Goal: Transaction & Acquisition: Purchase product/service

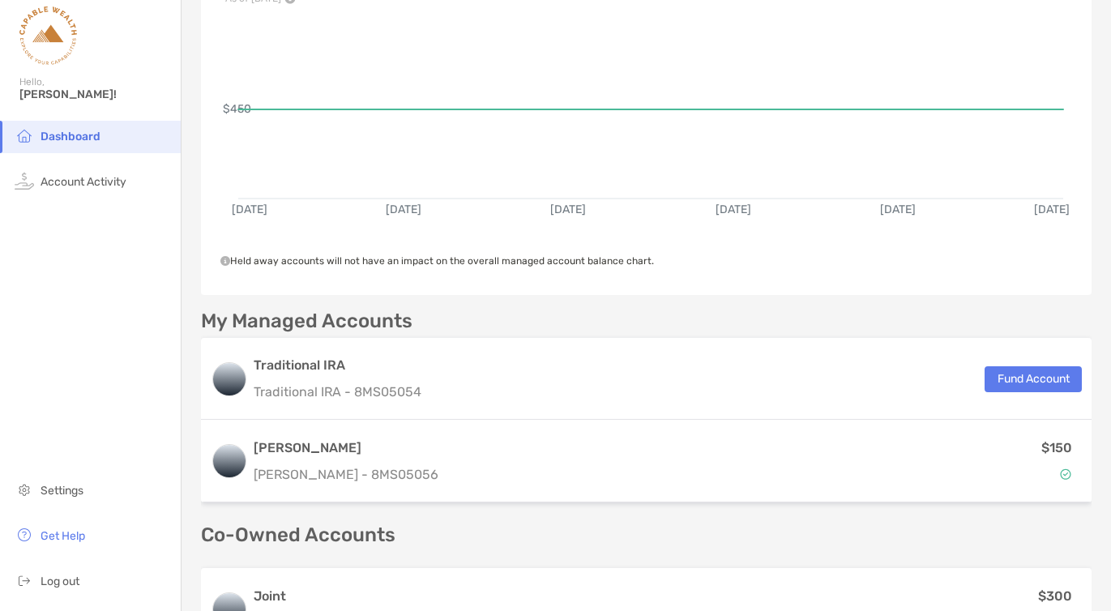
scroll to position [170, 0]
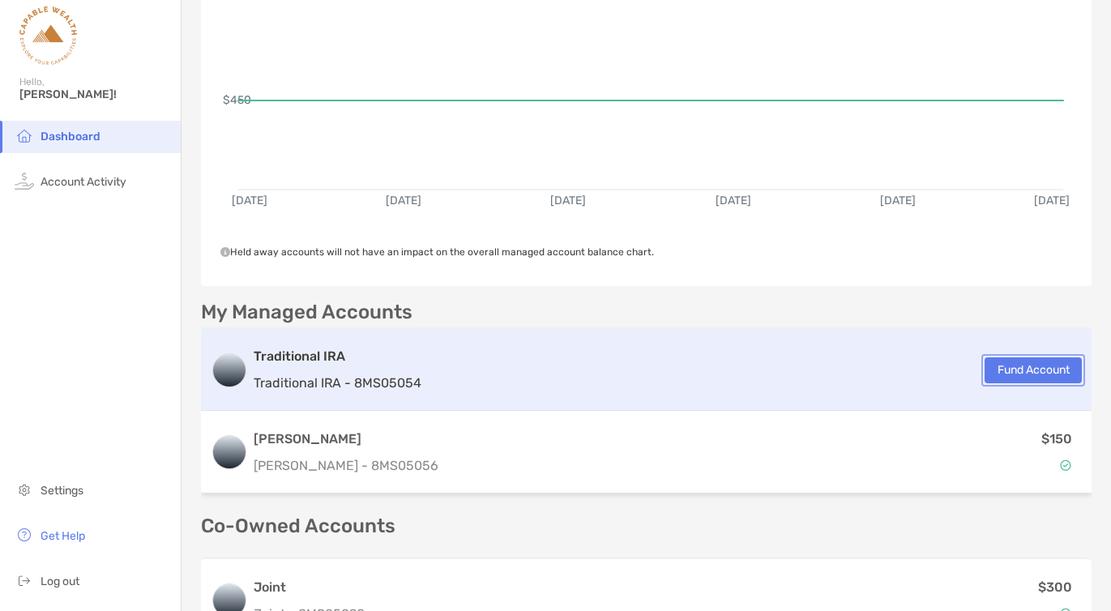
click at [1025, 379] on button "Fund Account" at bounding box center [1033, 370] width 97 height 26
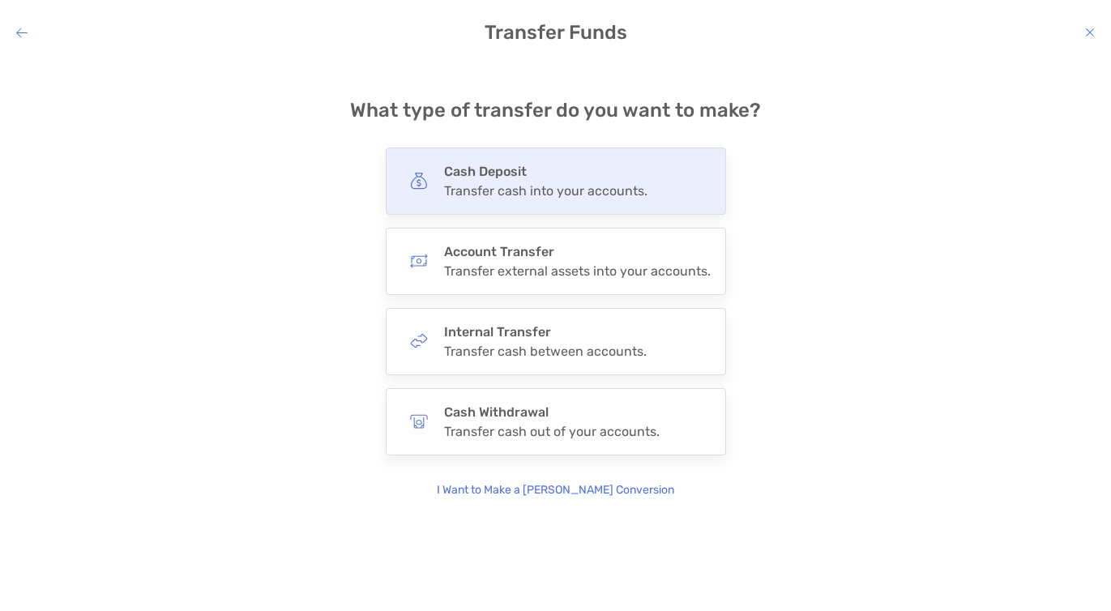
click at [581, 193] on div "Transfer cash into your accounts." at bounding box center [545, 190] width 203 height 15
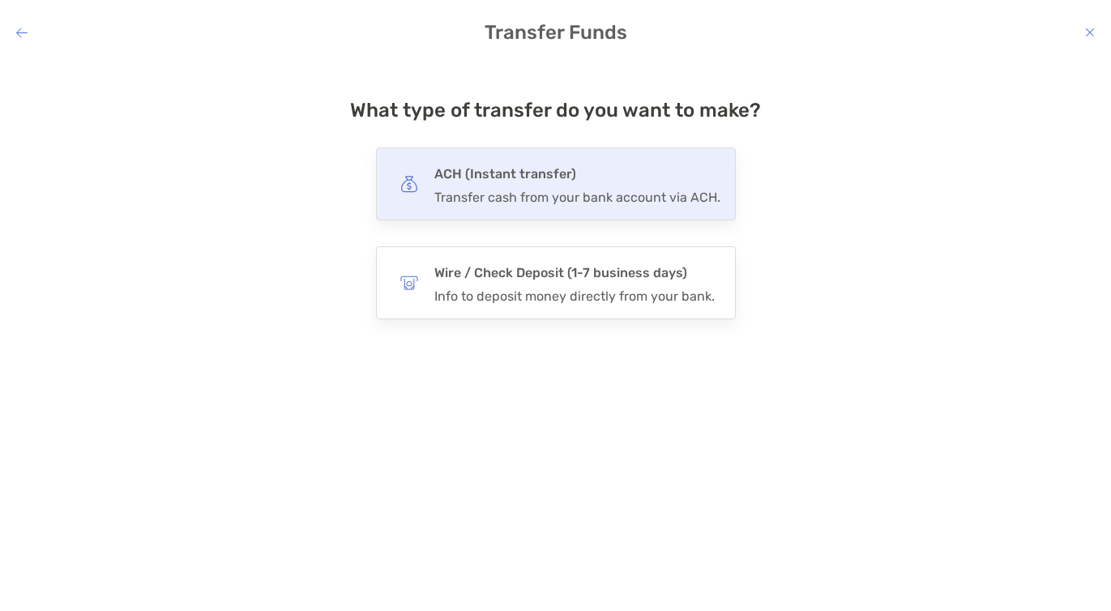
click at [578, 185] on h4 "ACH (Instant transfer)" at bounding box center [577, 174] width 286 height 23
click at [0, 0] on input "***" at bounding box center [0, 0] width 0 height 0
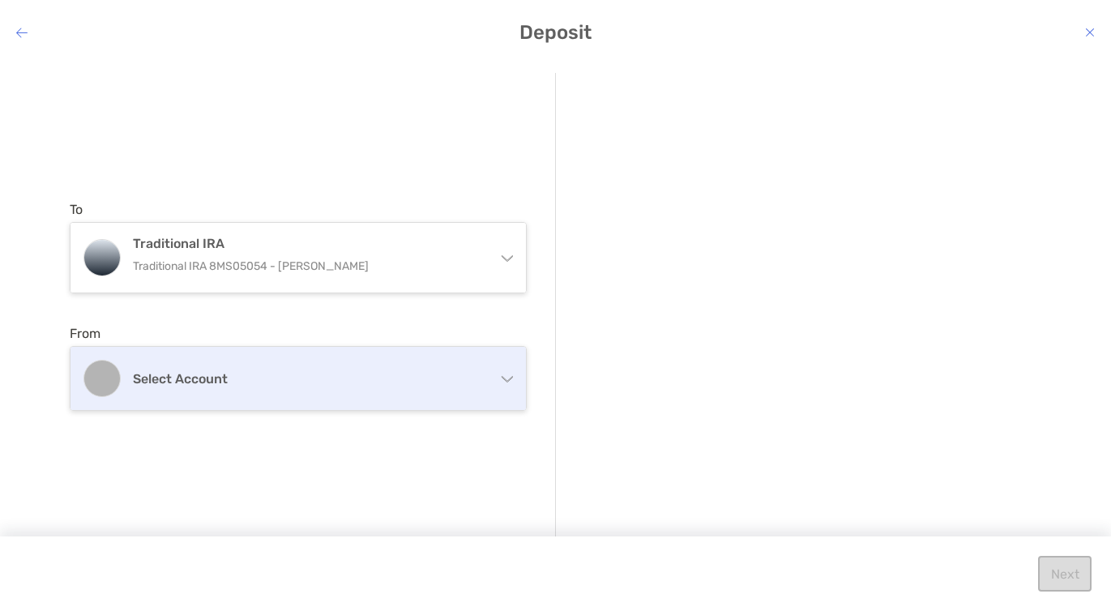
click at [262, 366] on div "Select account" at bounding box center [299, 378] width 456 height 63
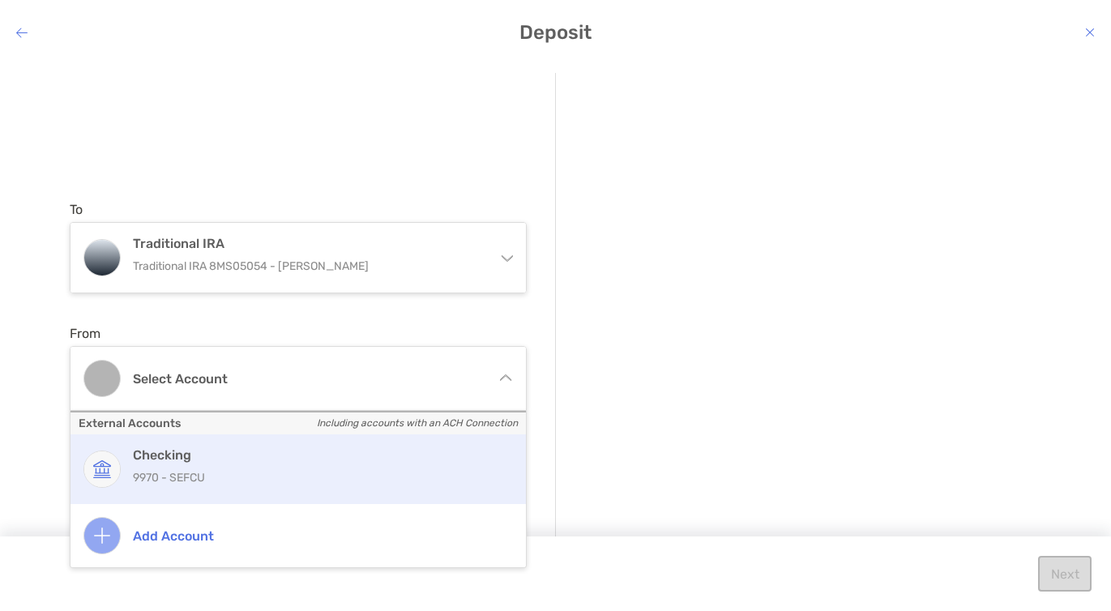
click at [212, 479] on p "9970 - SEFCU" at bounding box center [316, 478] width 366 height 20
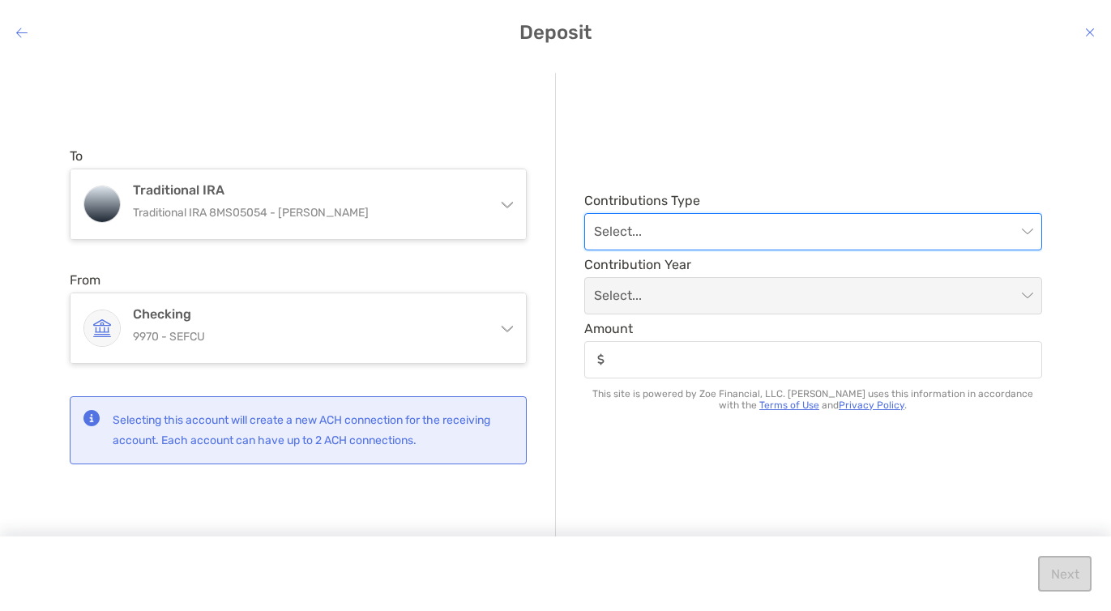
click at [670, 236] on input "modal" at bounding box center [805, 232] width 422 height 36
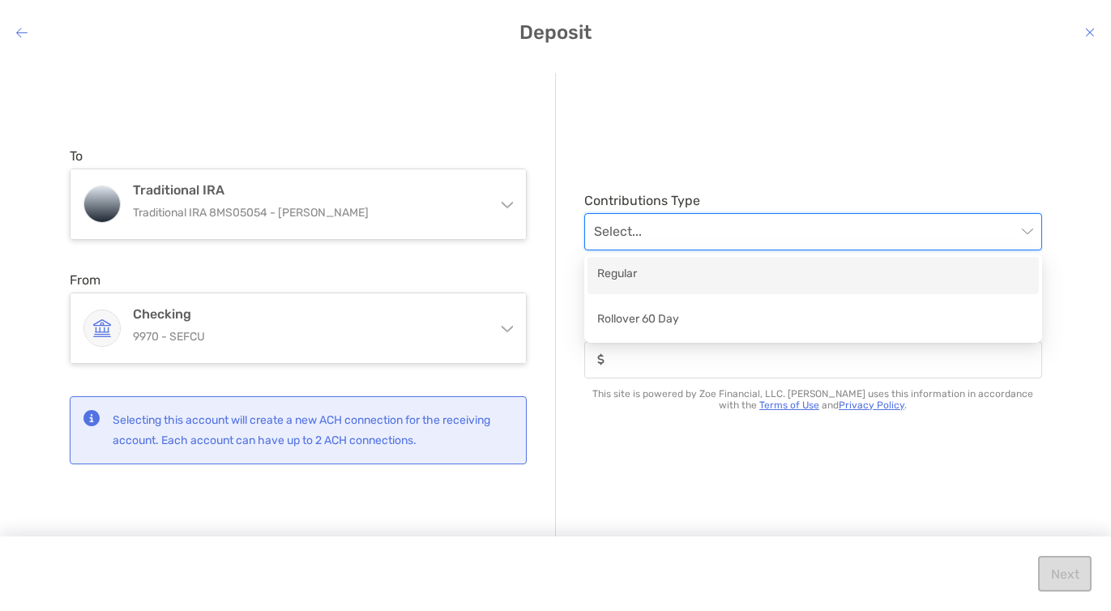
click at [657, 278] on div "Regular" at bounding box center [813, 275] width 432 height 20
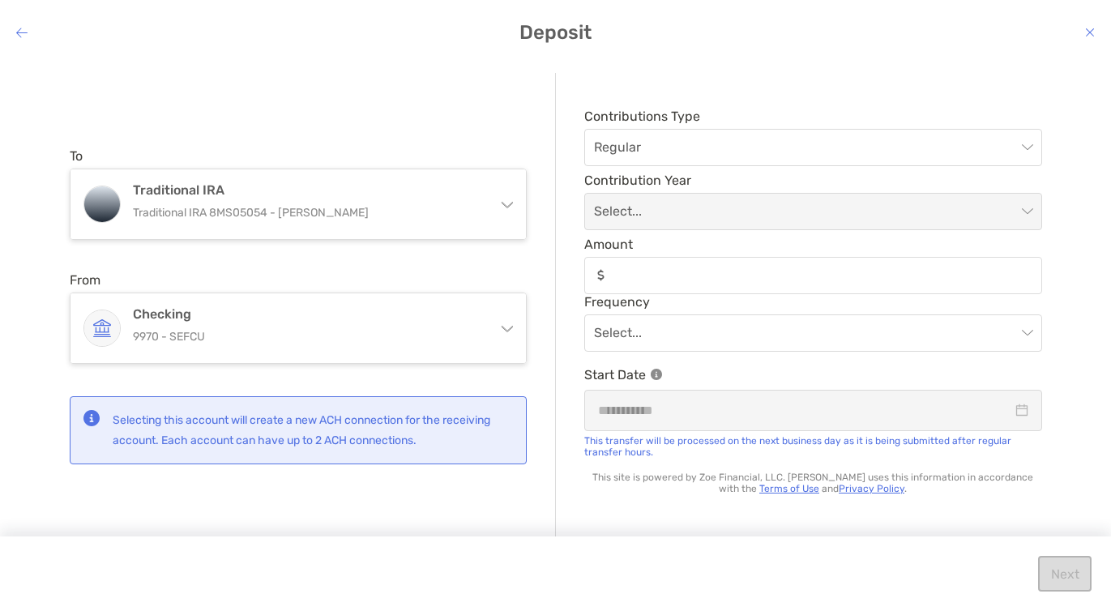
click at [628, 294] on span "Frequency" at bounding box center [813, 301] width 458 height 15
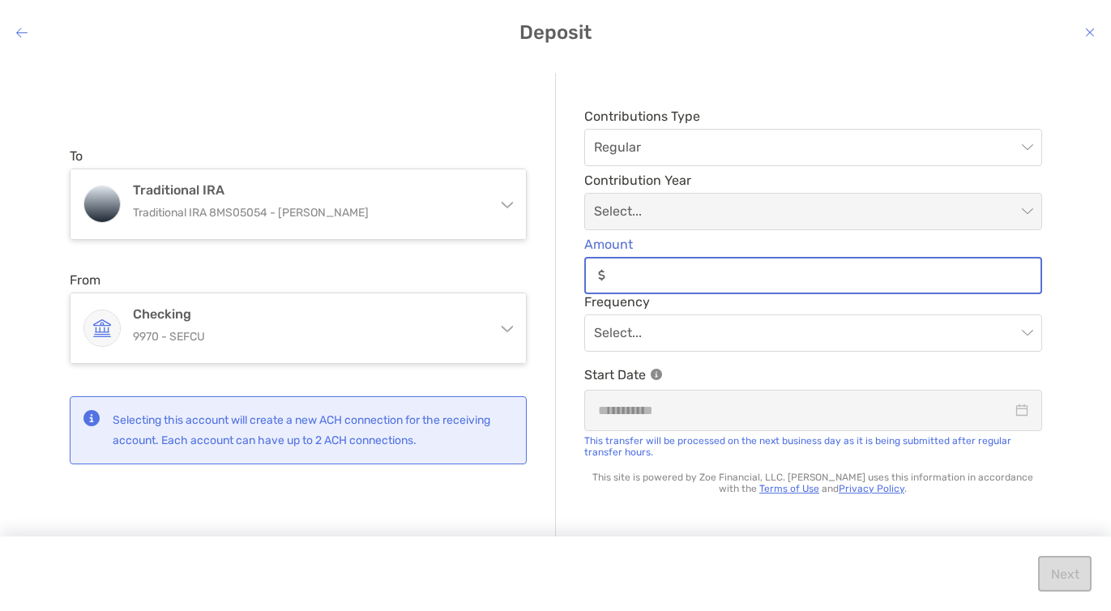
click at [634, 278] on input "Amount" at bounding box center [826, 275] width 429 height 14
type input "*****"
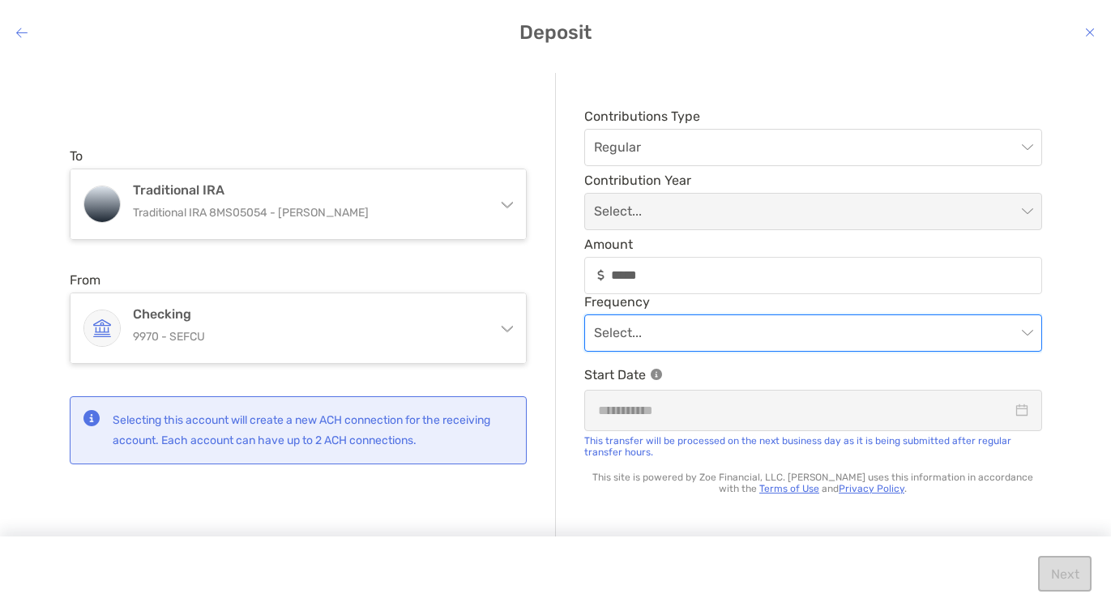
click at [656, 342] on input "modal" at bounding box center [805, 333] width 422 height 36
click at [677, 344] on input "modal" at bounding box center [805, 333] width 422 height 36
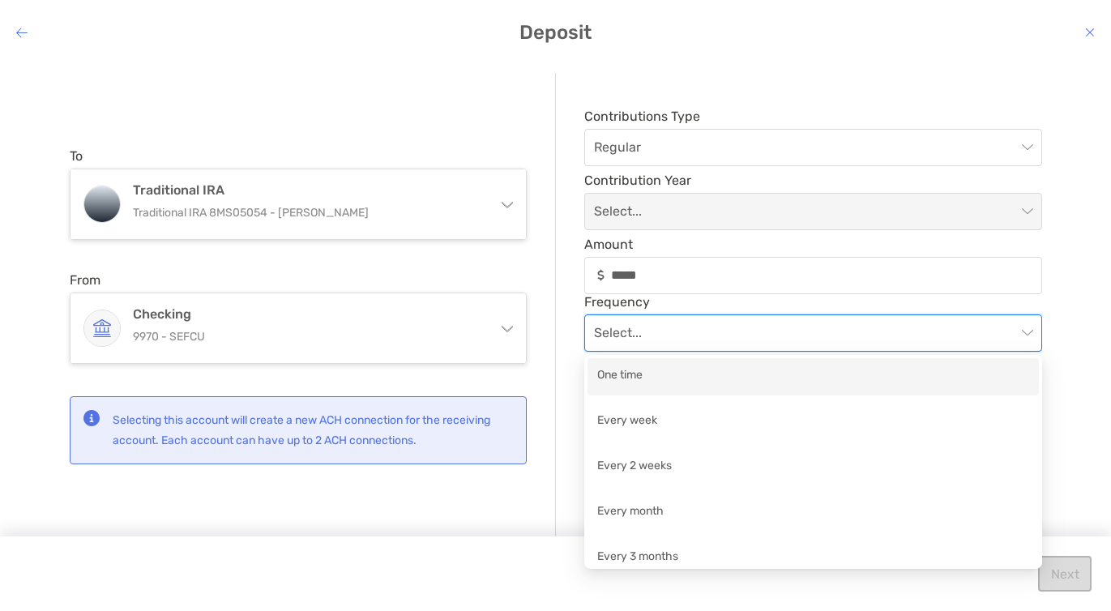
click at [657, 378] on div "One time" at bounding box center [813, 376] width 432 height 20
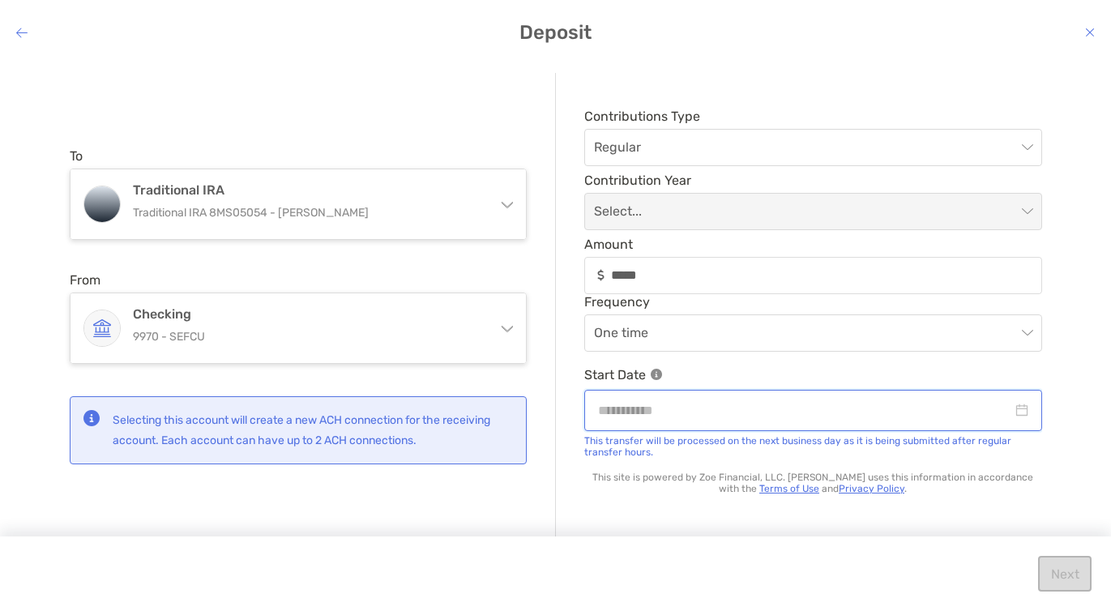
click at [648, 420] on input "modal" at bounding box center [805, 410] width 414 height 20
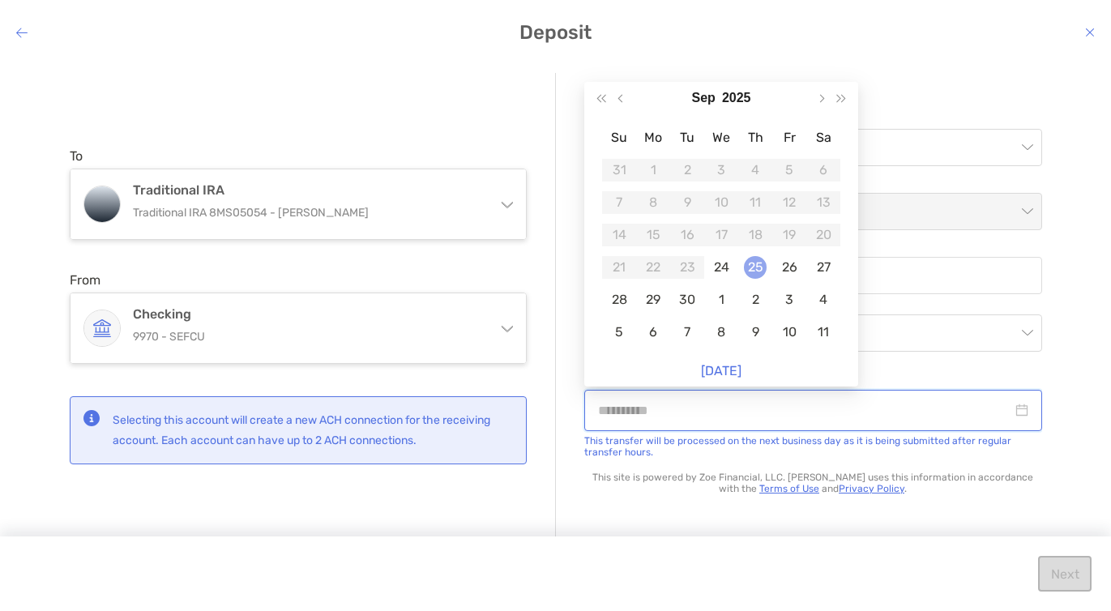
type input "**********"
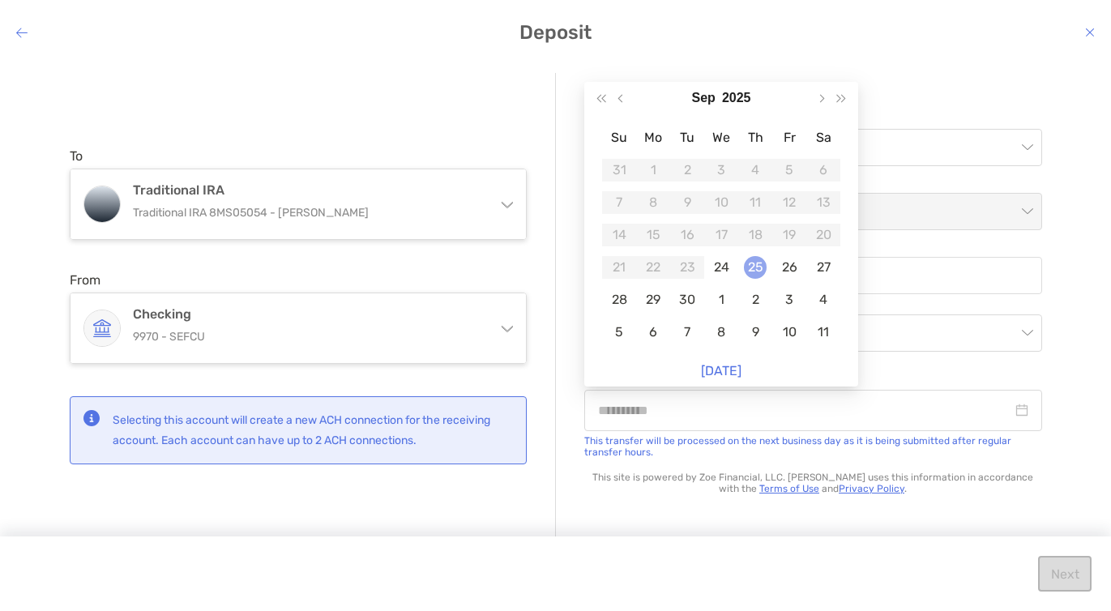
click at [753, 271] on div "25" at bounding box center [755, 267] width 23 height 23
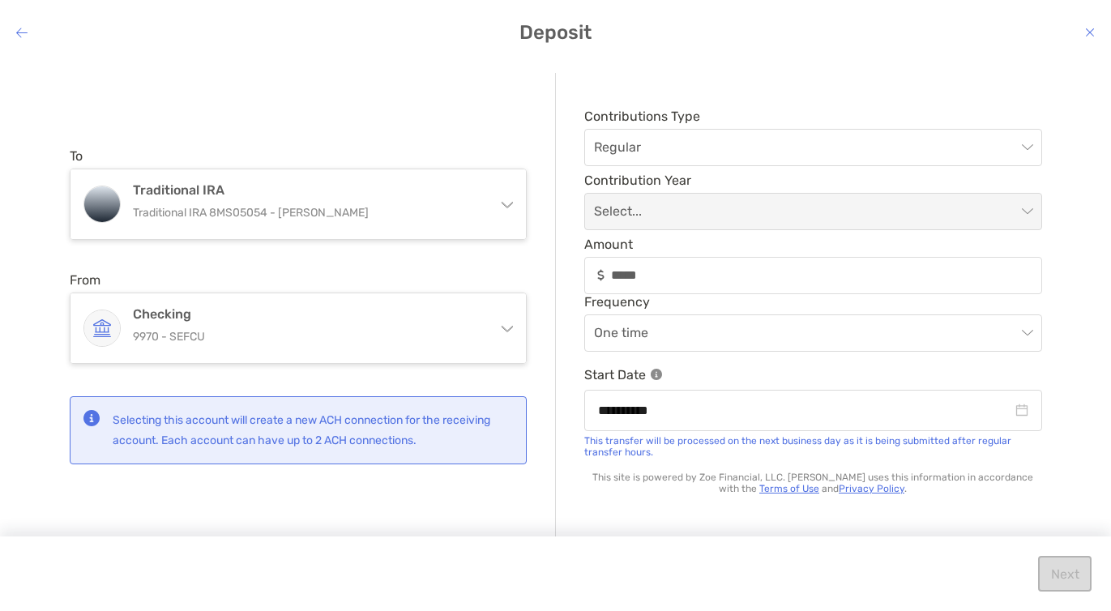
click at [1065, 582] on div "Next" at bounding box center [555, 574] width 1111 height 75
click at [717, 126] on div "Contributions Type Regular" at bounding box center [813, 138] width 458 height 58
click at [694, 139] on span "Regular" at bounding box center [813, 148] width 439 height 36
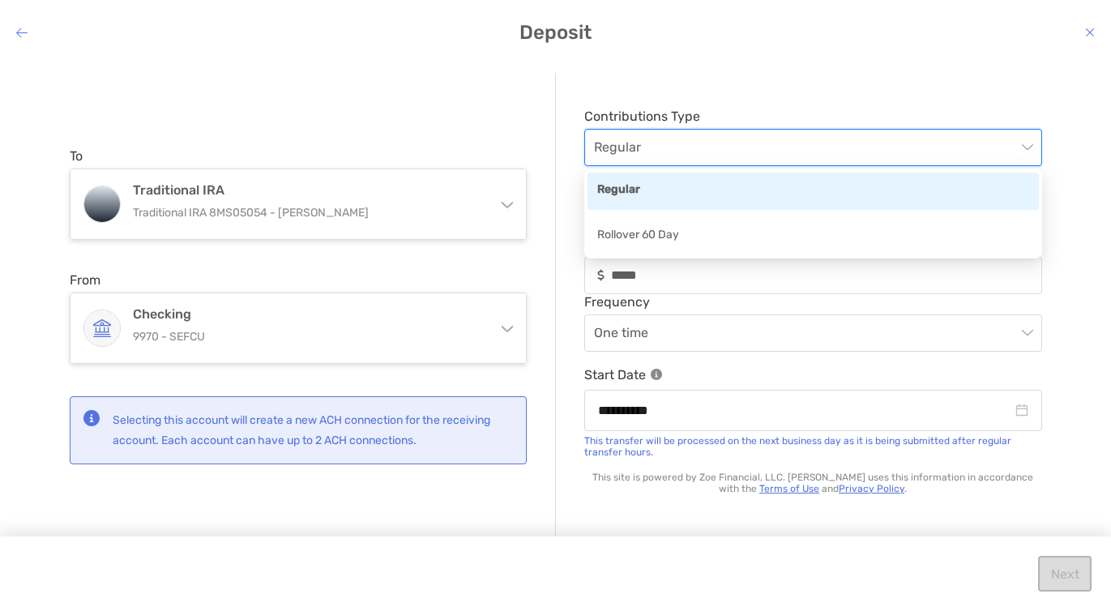
click at [631, 193] on div "Regular" at bounding box center [813, 191] width 432 height 20
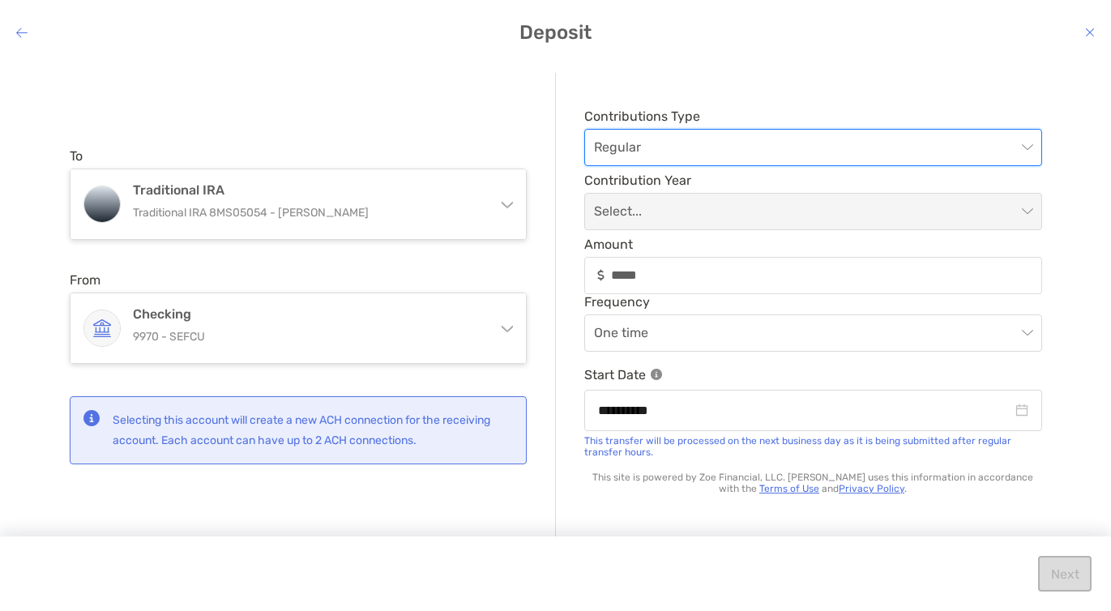
click at [417, 426] on p "Selecting this account will create a new ACH connection for the receiving accou…" at bounding box center [313, 430] width 400 height 41
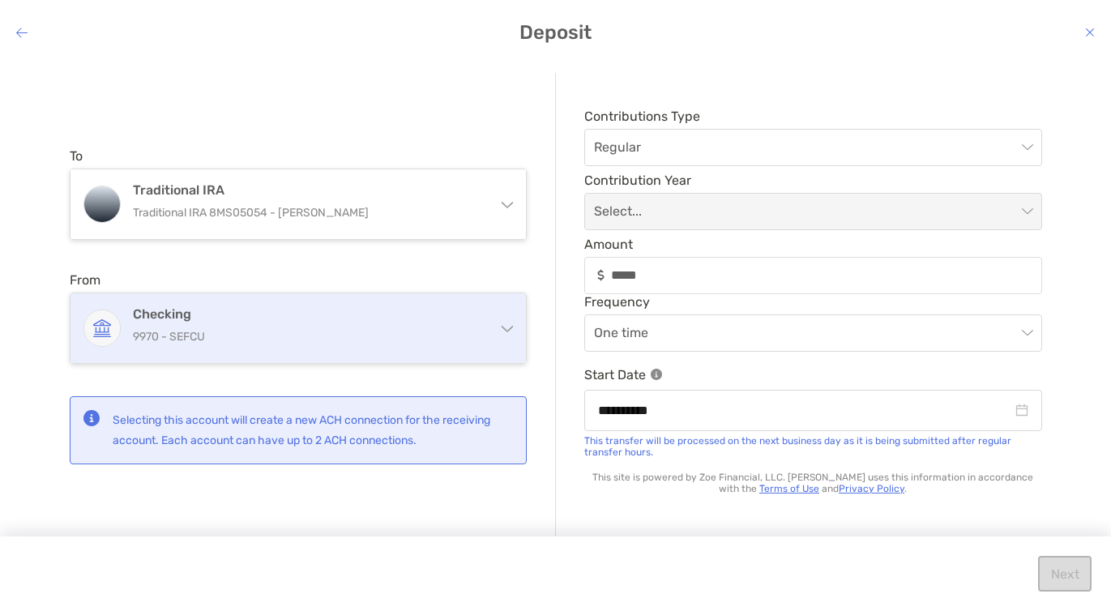
click at [379, 351] on div "Checking 9970 - SEFCU" at bounding box center [299, 328] width 456 height 70
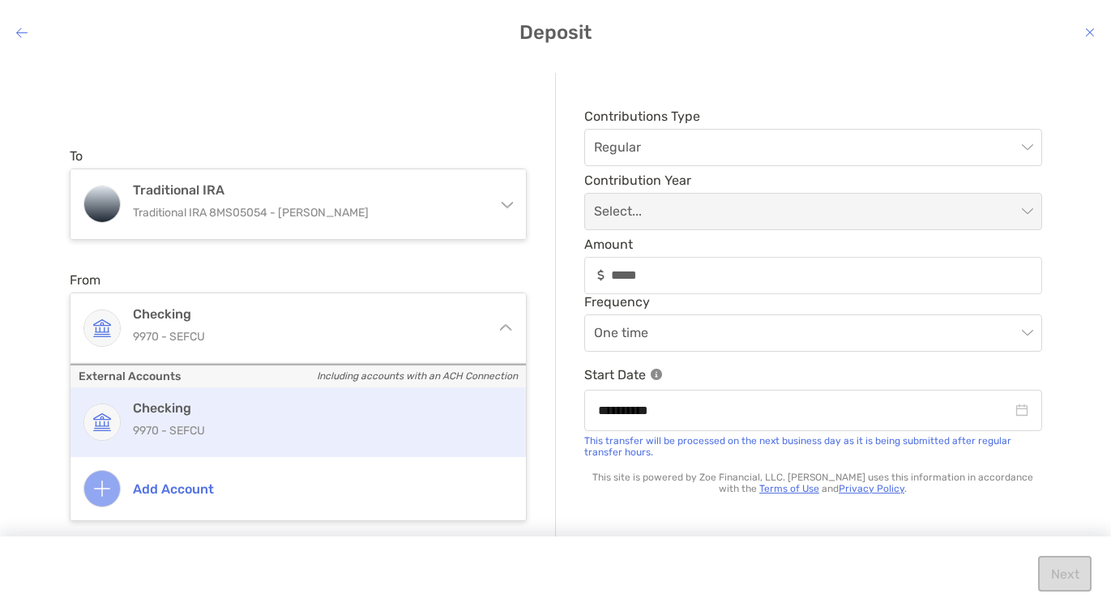
click at [315, 418] on div "Checking 9970 - SEFCU" at bounding box center [316, 422] width 366 height 44
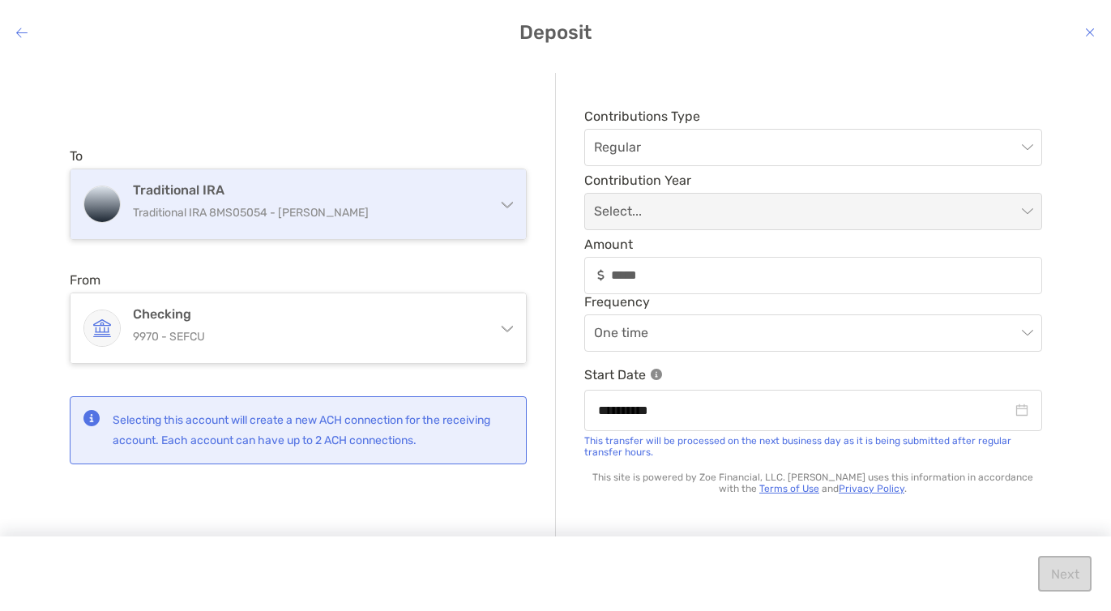
click at [406, 233] on div "Traditional IRA Traditional IRA 8MS05054 - [PERSON_NAME]" at bounding box center [299, 204] width 456 height 70
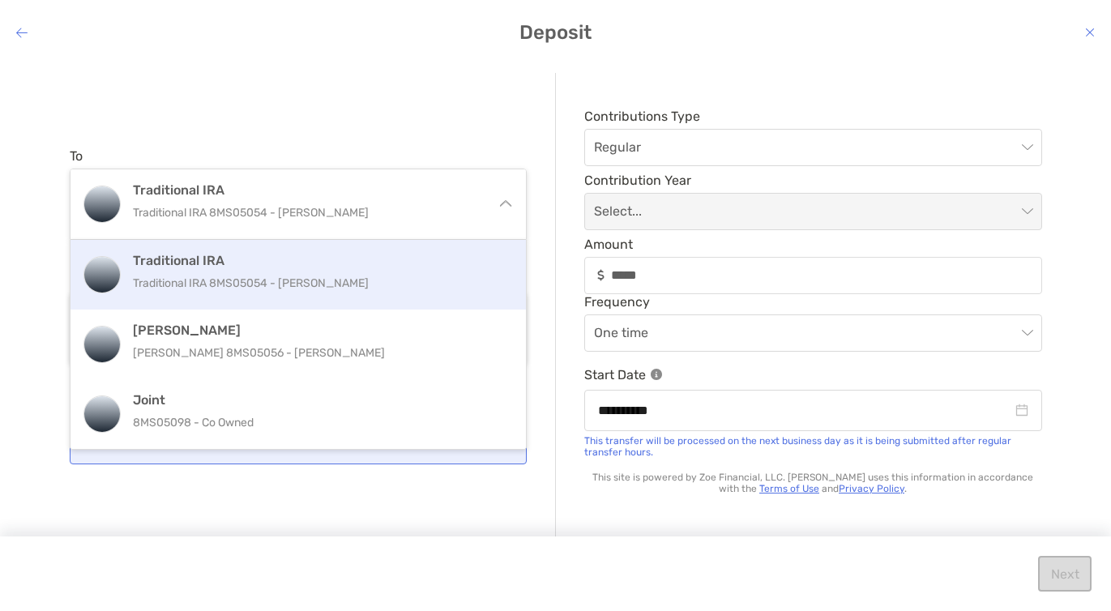
click at [366, 283] on p "Traditional IRA 8MS05054 - [PERSON_NAME]" at bounding box center [316, 283] width 366 height 20
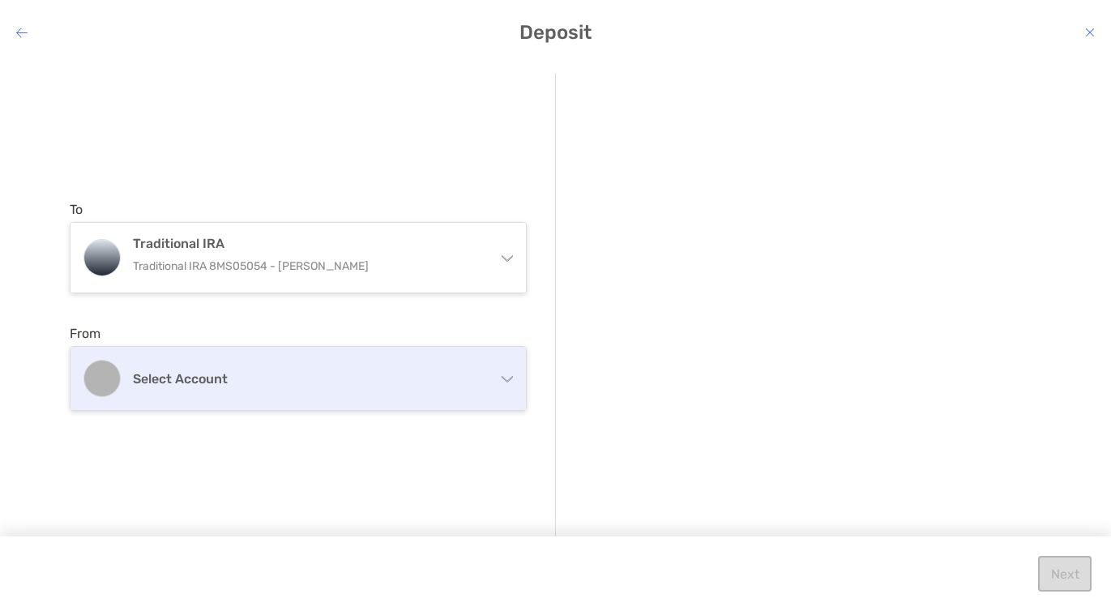
click at [486, 377] on div "Select account" at bounding box center [299, 378] width 456 height 63
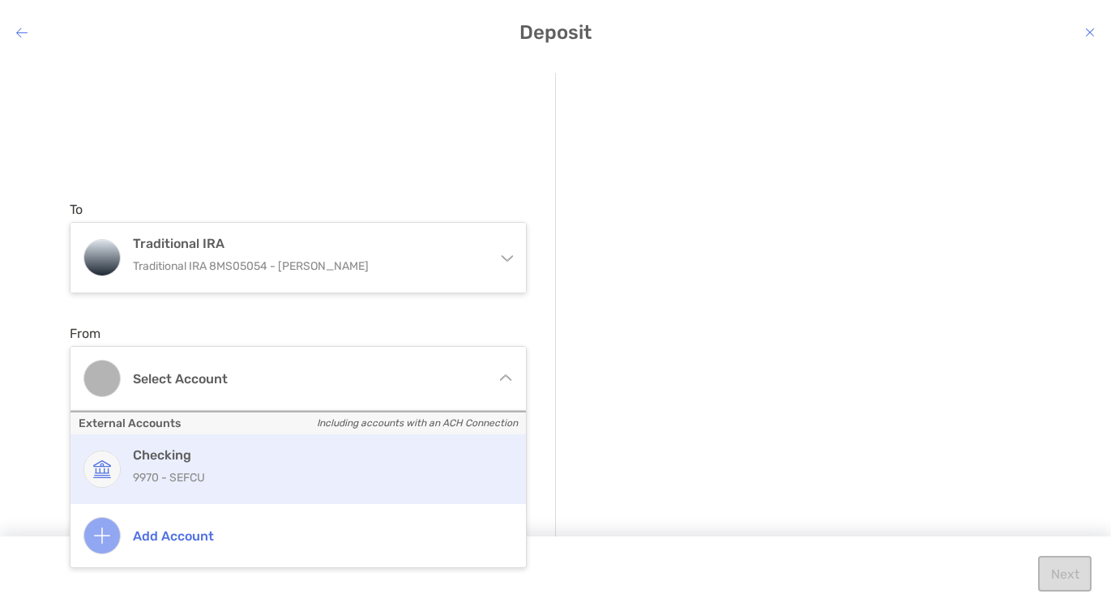
click at [406, 447] on h4 "Checking" at bounding box center [316, 454] width 366 height 15
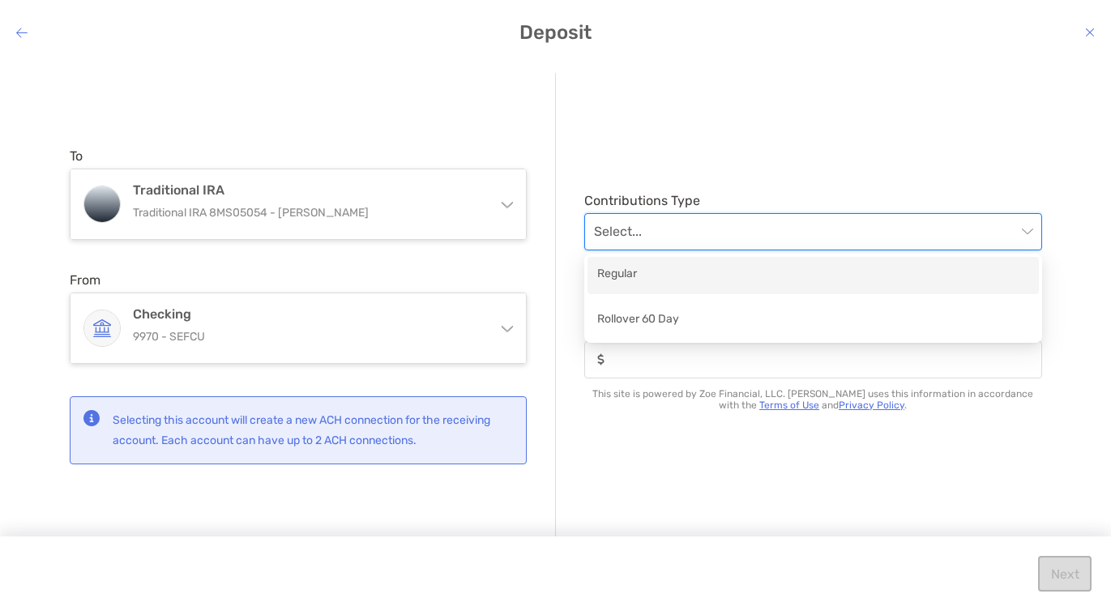
click at [696, 232] on input "modal" at bounding box center [805, 232] width 422 height 36
click at [657, 278] on div "Regular" at bounding box center [813, 275] width 432 height 20
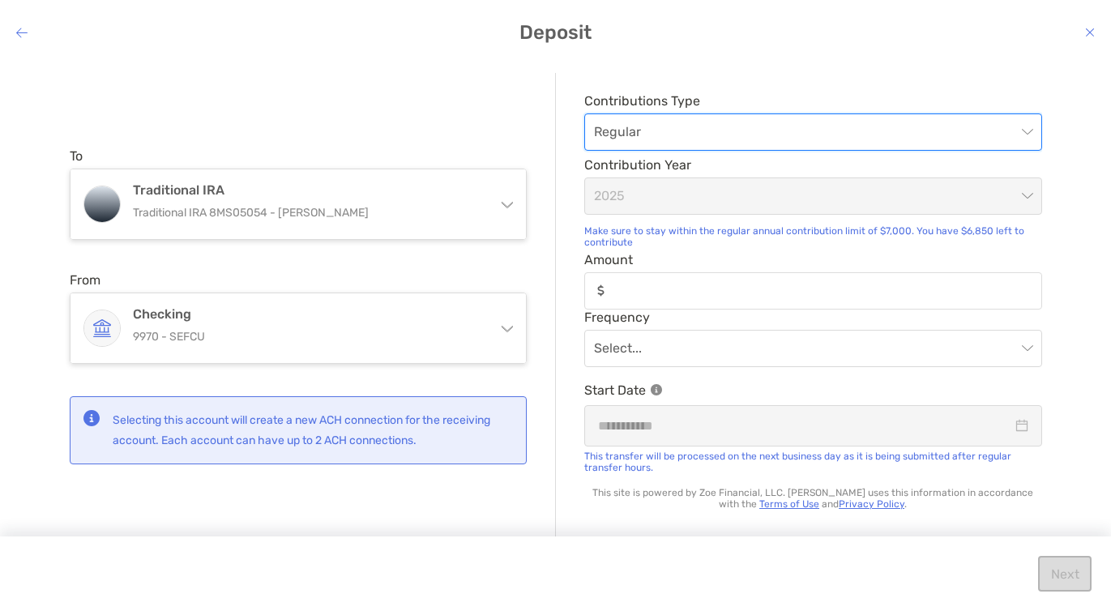
click at [690, 141] on span "Regular" at bounding box center [813, 132] width 439 height 36
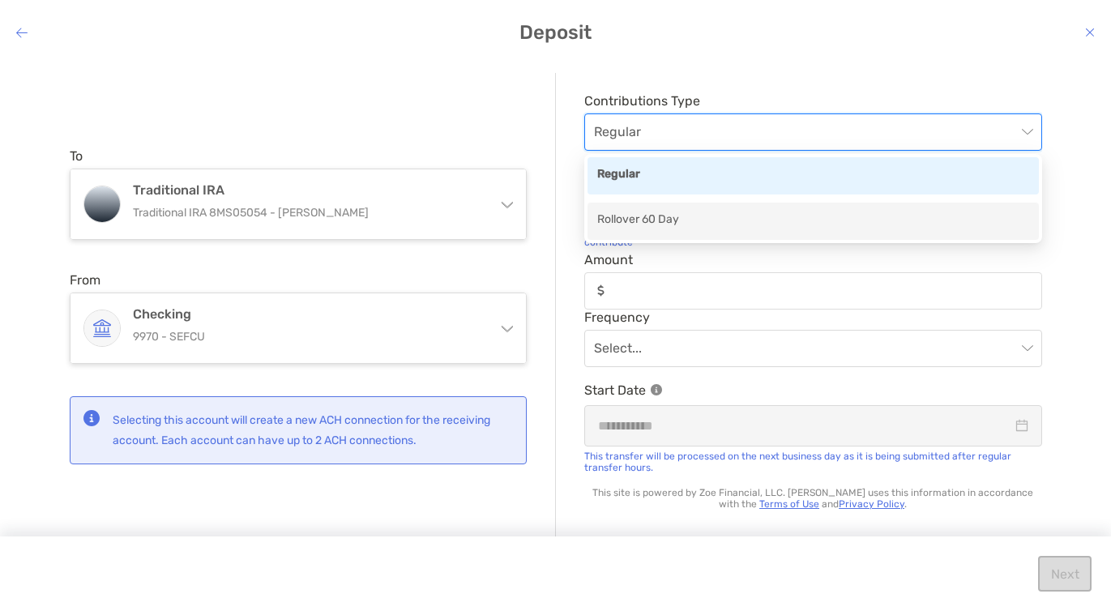
click at [657, 216] on div "Rollover 60 Day" at bounding box center [813, 221] width 432 height 20
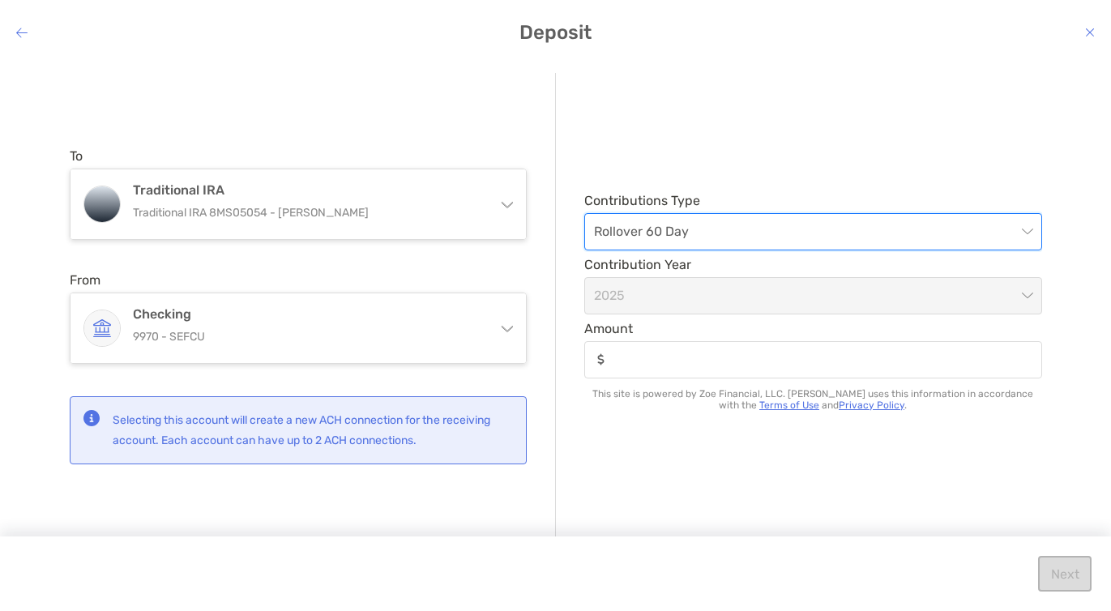
click at [648, 293] on span "2025" at bounding box center [813, 296] width 439 height 36
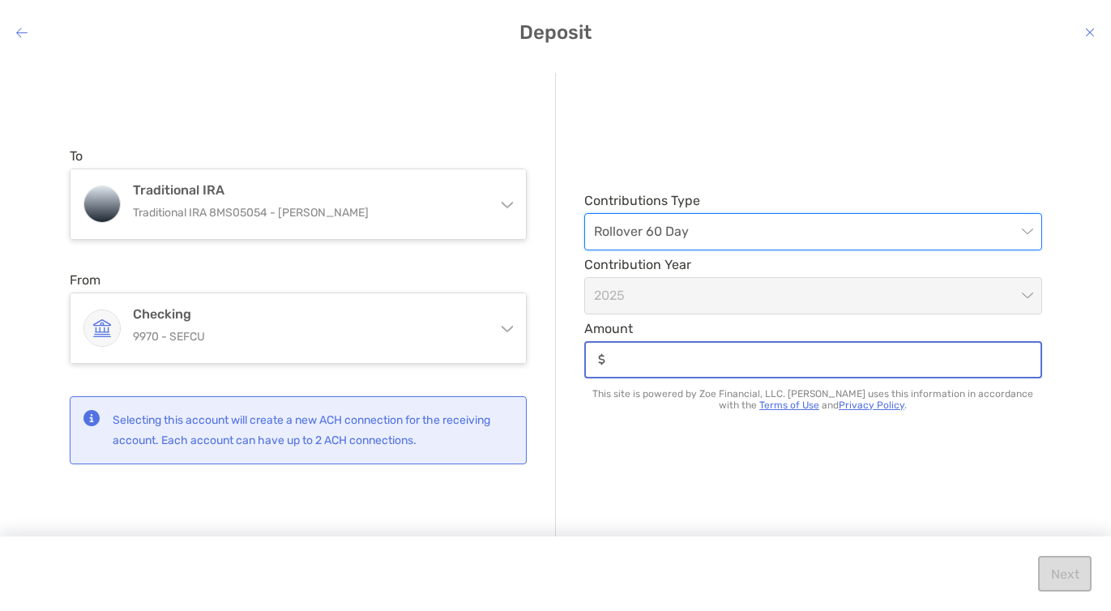
click at [648, 366] on input "Amount" at bounding box center [826, 360] width 429 height 14
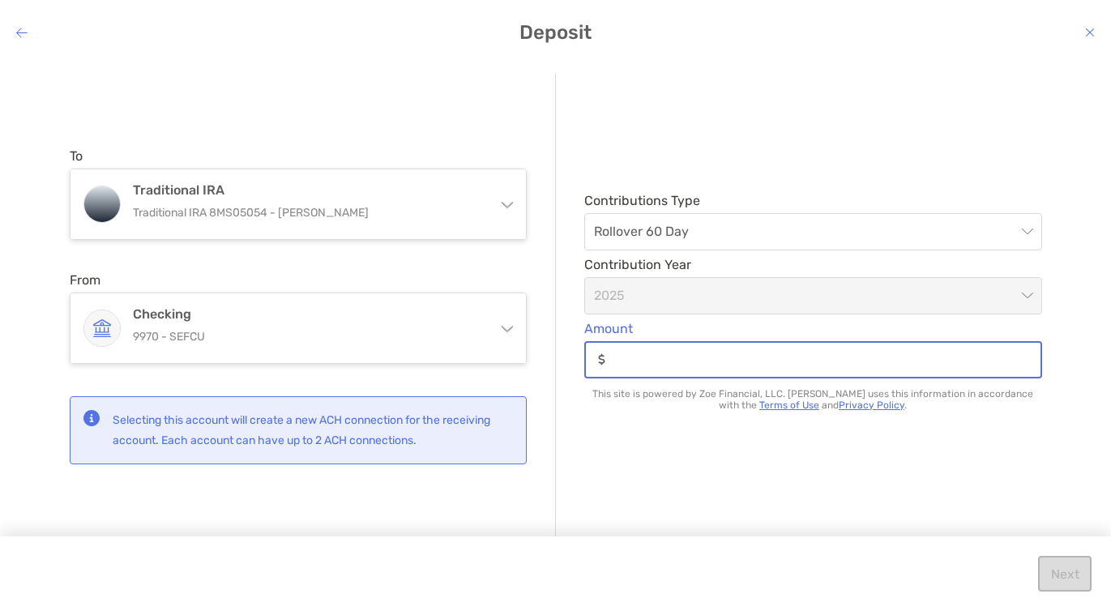
type input "*****"
click at [701, 238] on span "Rollover 60 Day" at bounding box center [813, 232] width 439 height 36
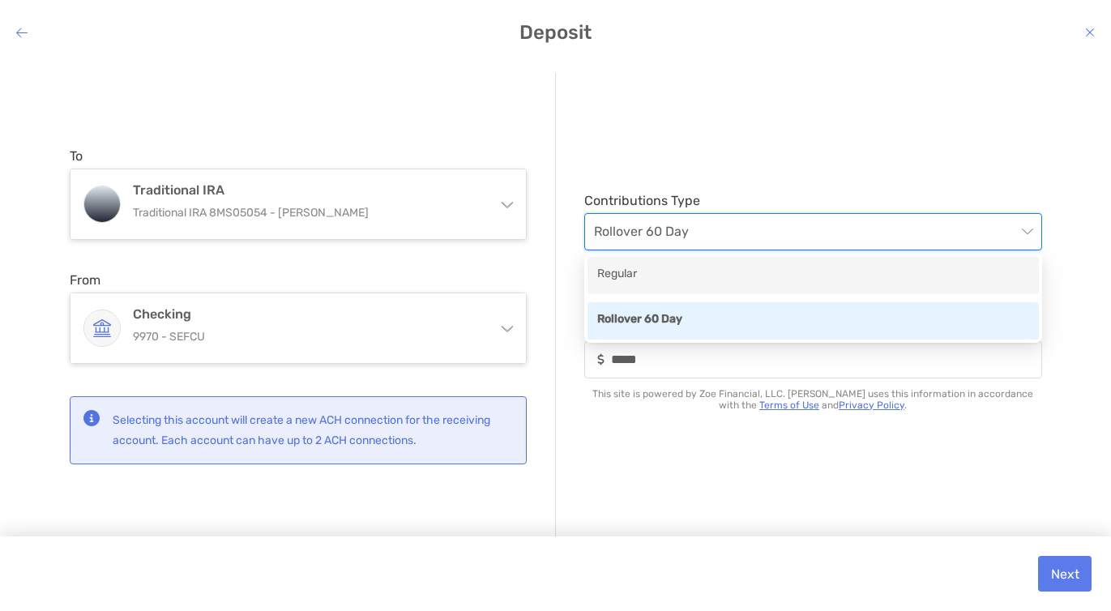
click at [686, 274] on div "Regular" at bounding box center [813, 275] width 432 height 20
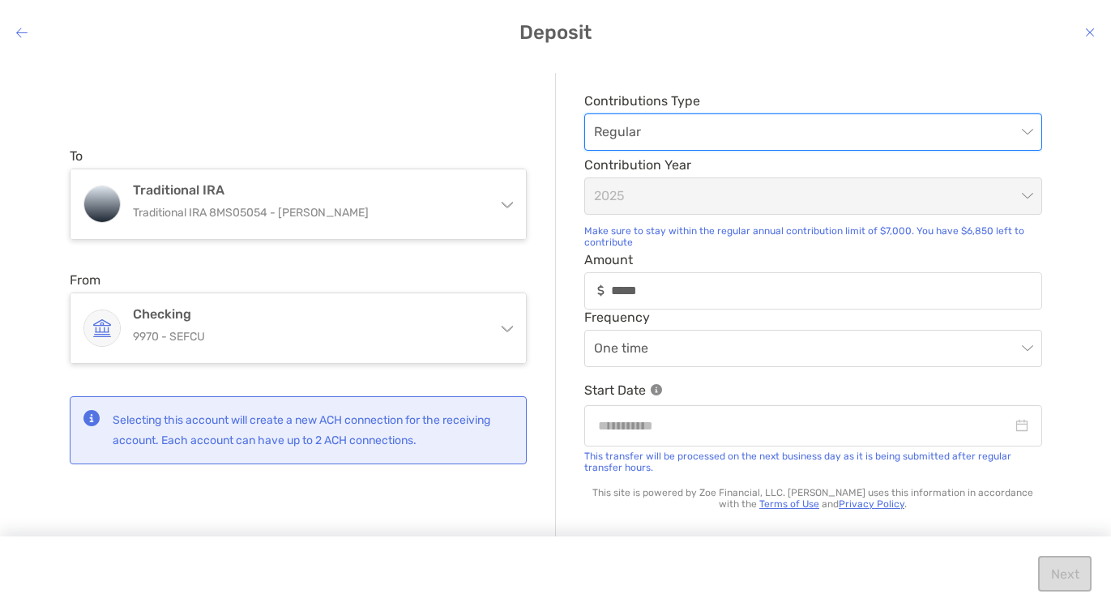
click at [713, 233] on div "Make sure to stay within the regular annual contribution limit of $7,000. You h…" at bounding box center [813, 236] width 458 height 23
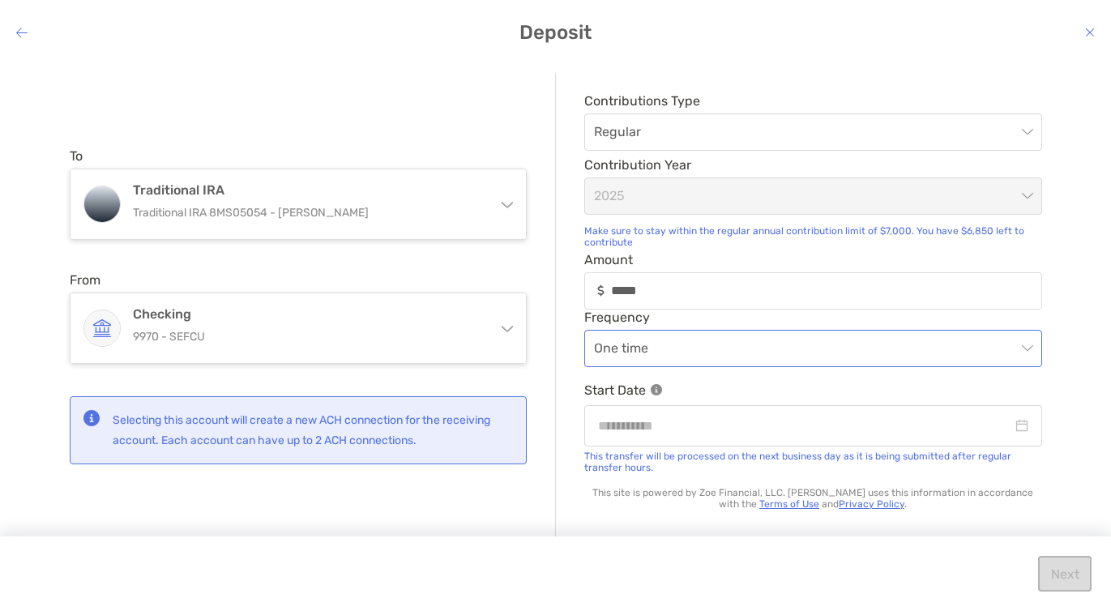
click at [666, 352] on span "One time" at bounding box center [813, 349] width 439 height 36
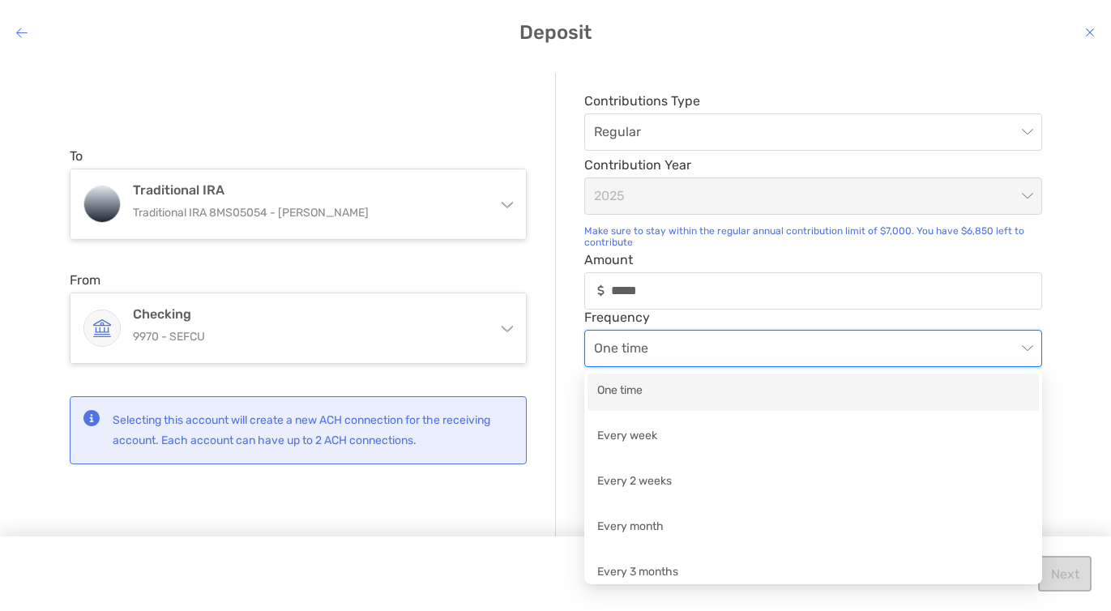
click at [650, 390] on div "One time" at bounding box center [813, 392] width 432 height 20
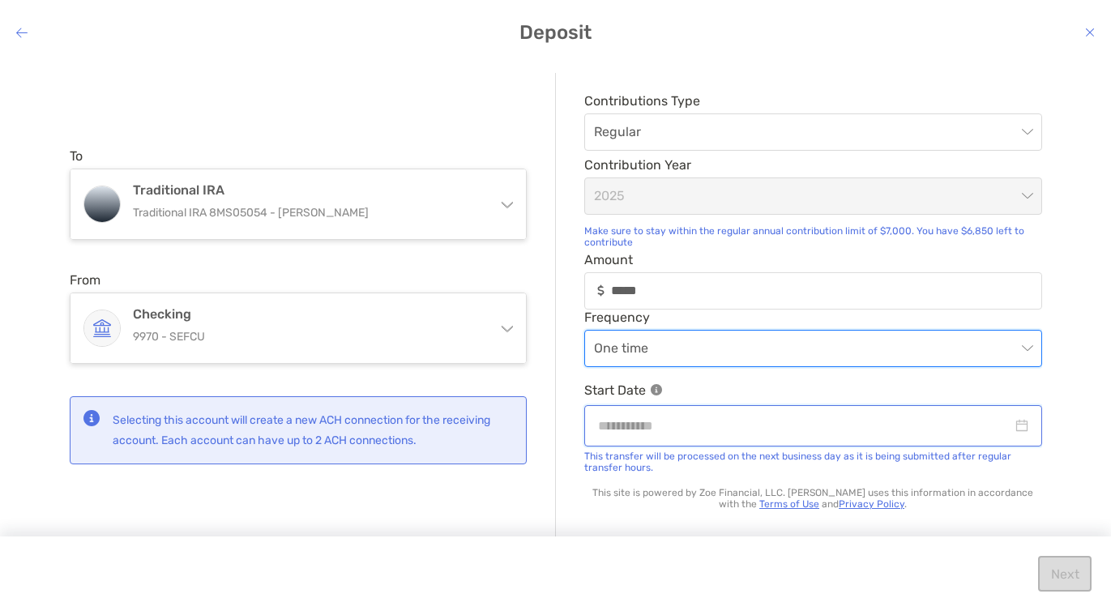
click at [640, 433] on input "modal" at bounding box center [805, 426] width 414 height 20
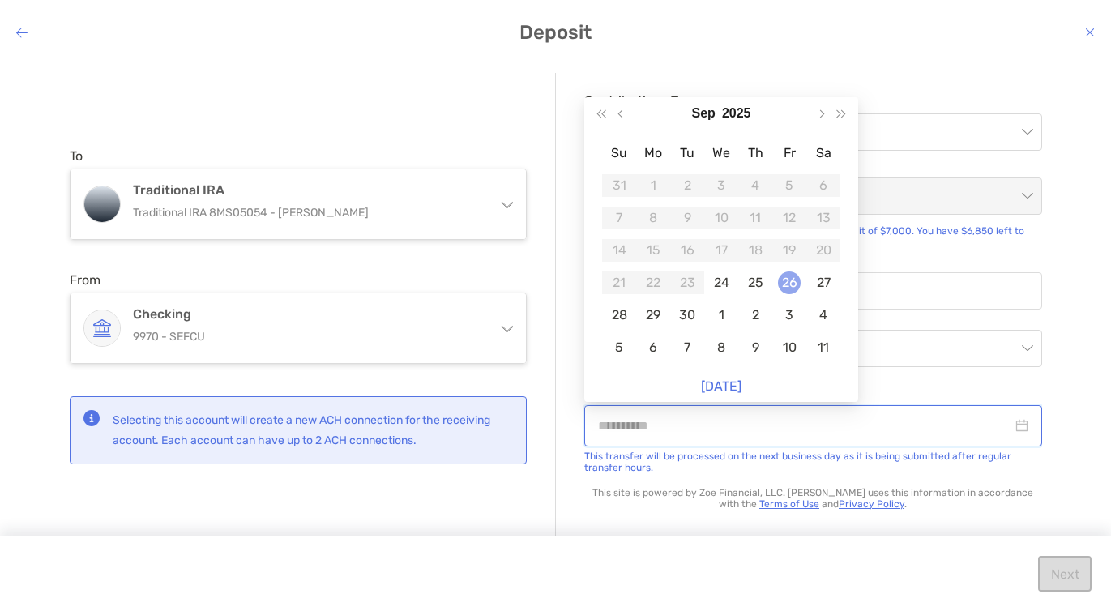
type input "**********"
click at [784, 285] on div "26" at bounding box center [789, 283] width 23 height 23
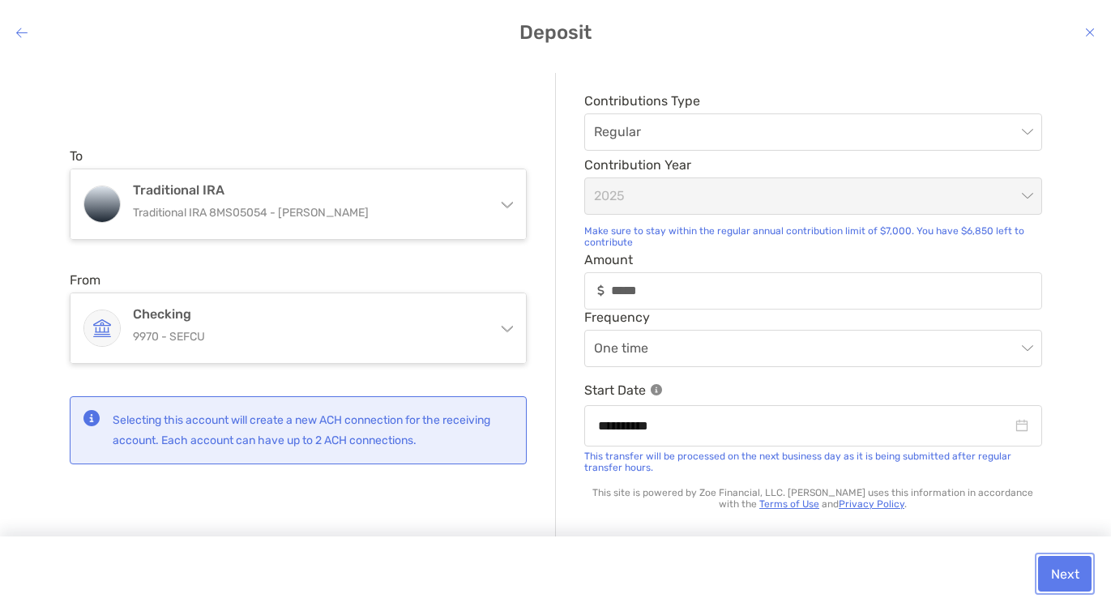
click at [1065, 571] on button "Next" at bounding box center [1064, 574] width 53 height 36
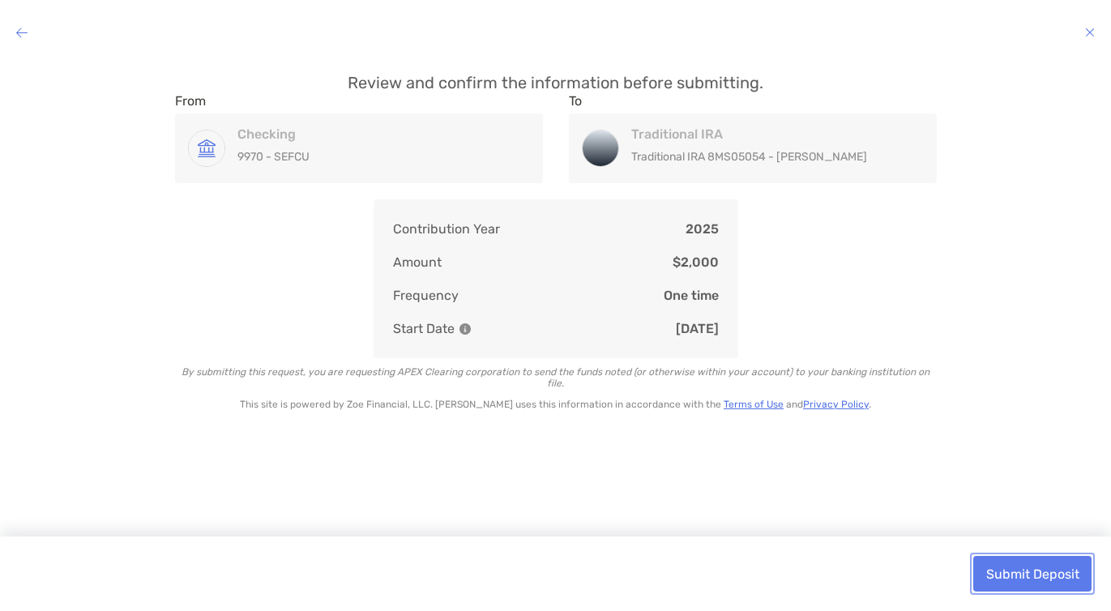
click at [1065, 571] on button "Submit Deposit" at bounding box center [1032, 574] width 118 height 36
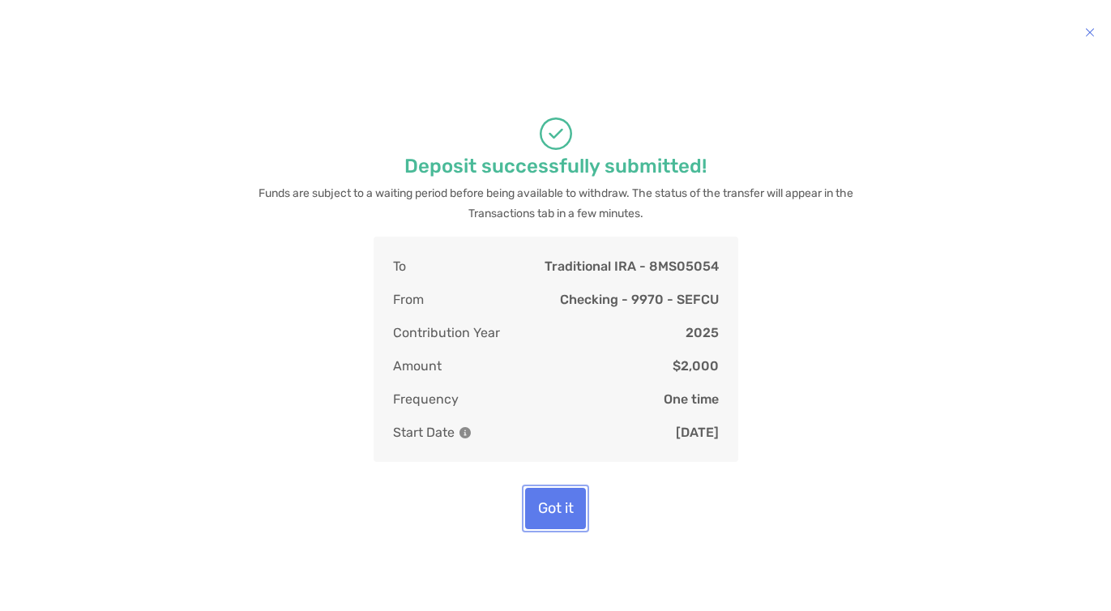
click at [549, 507] on button "Got it" at bounding box center [555, 508] width 61 height 41
